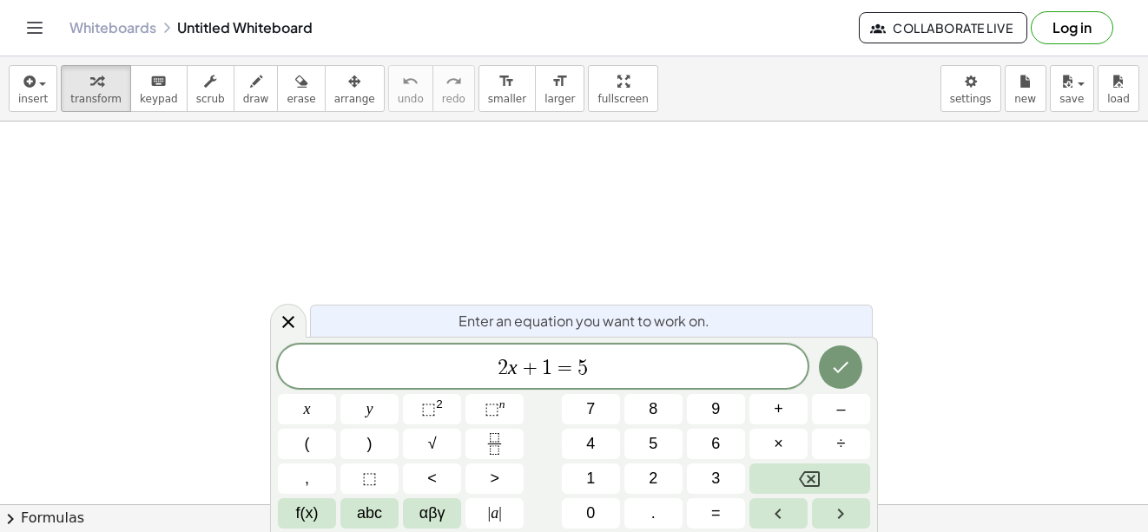
click at [577, 439] on button "4" at bounding box center [591, 444] width 58 height 30
drag, startPoint x: 324, startPoint y: 326, endPoint x: 193, endPoint y: 69, distance: 288.5
click at [193, 69] on body "Graspable Math Activities Get Started Activity Bank Assigned Work Classes White…" at bounding box center [574, 266] width 1148 height 532
